Goal: Navigation & Orientation: Find specific page/section

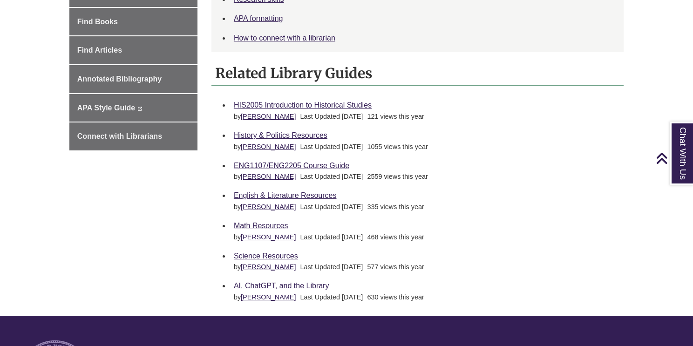
scroll to position [347, 0]
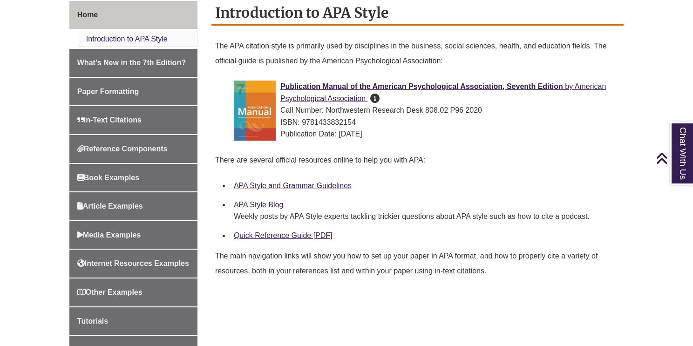
scroll to position [260, 0]
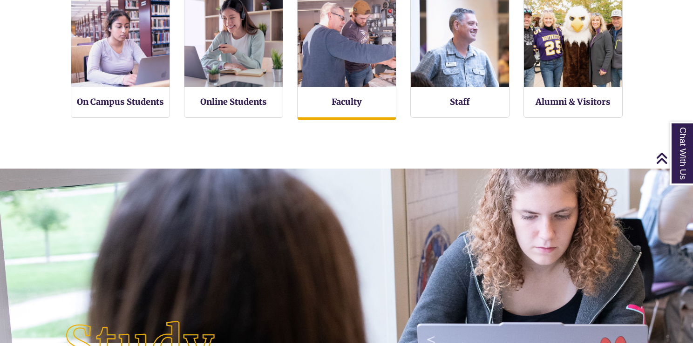
scroll to position [203, 693]
click at [358, 74] on img at bounding box center [347, 38] width 108 height 108
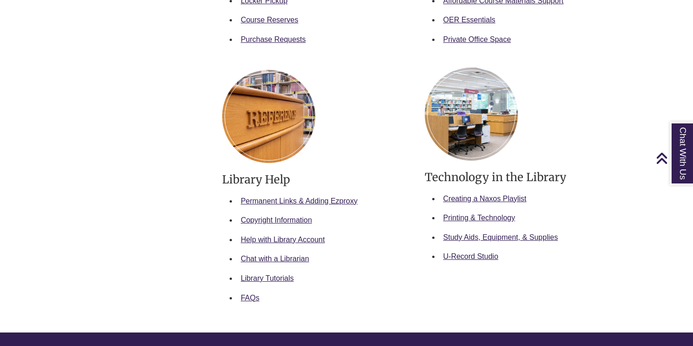
scroll to position [388, 0]
click at [502, 236] on link "Study Aids, Equipment, & Supplies" at bounding box center [501, 237] width 115 height 8
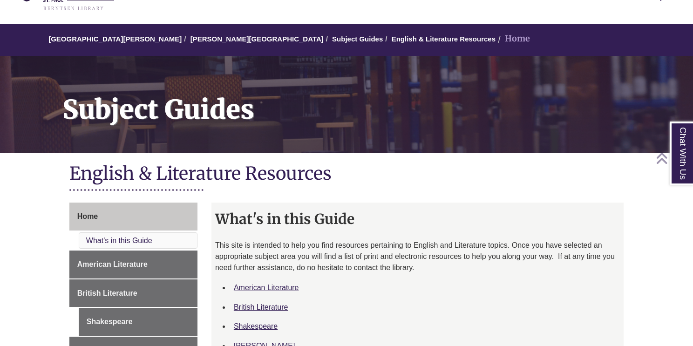
scroll to position [57, 0]
